Goal: Transaction & Acquisition: Subscribe to service/newsletter

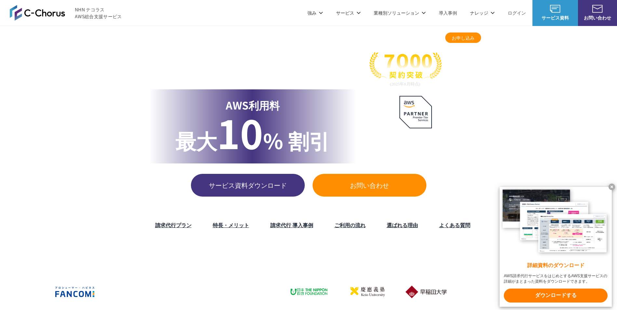
click at [456, 37] on span "お申し込み" at bounding box center [463, 37] width 36 height 7
